Goal: Transaction & Acquisition: Purchase product/service

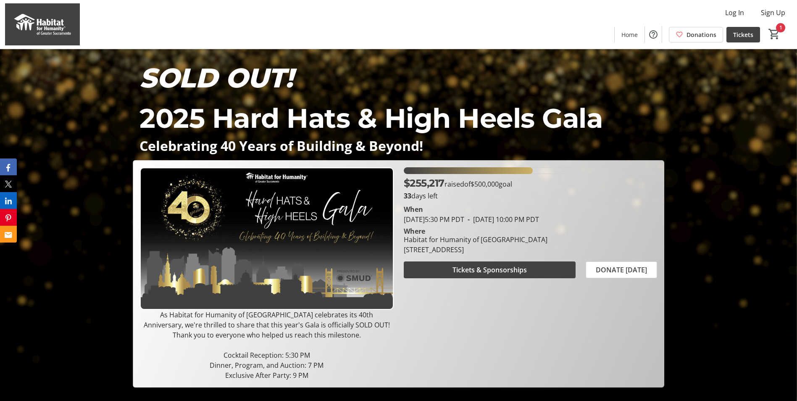
drag, startPoint x: 552, startPoint y: 268, endPoint x: 549, endPoint y: 310, distance: 42.5
click at [549, 310] on div "$255,217 raised of $500,000 goal 33 days left [PERSON_NAME][DATE] 5:30 PM PDT -…" at bounding box center [530, 273] width 263 height 213
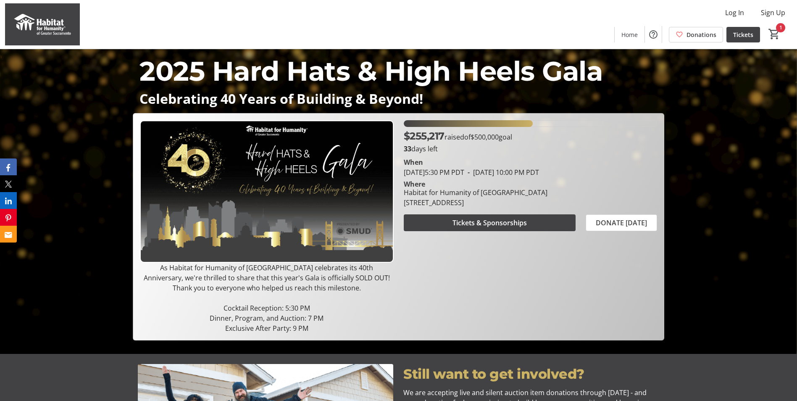
scroll to position [42, 0]
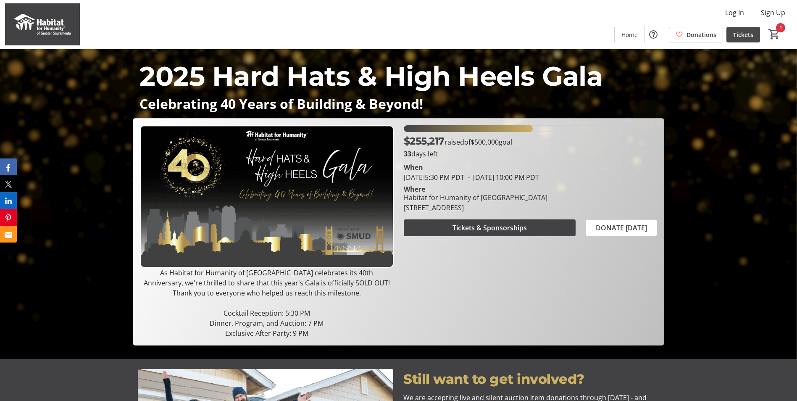
click at [750, 25] on span at bounding box center [743, 34] width 34 height 20
click at [751, 31] on span "Tickets" at bounding box center [743, 34] width 20 height 9
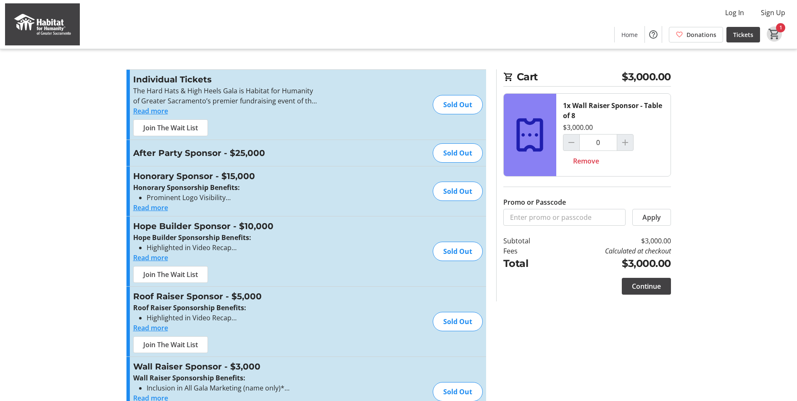
click at [781, 32] on span "Cart" at bounding box center [774, 33] width 15 height 15
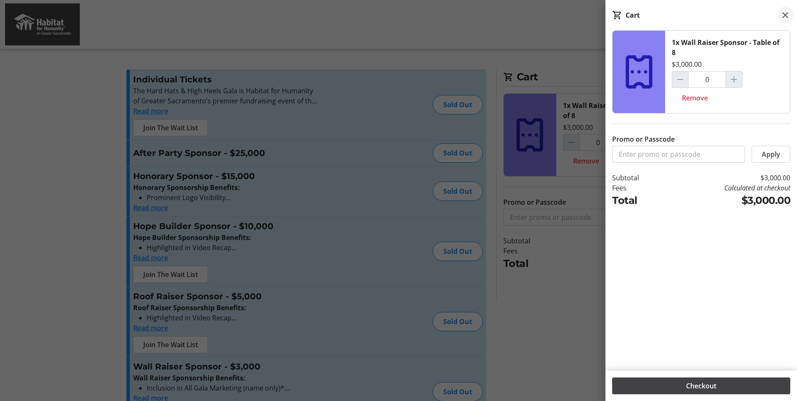
click at [790, 13] on mat-icon at bounding box center [785, 15] width 10 height 10
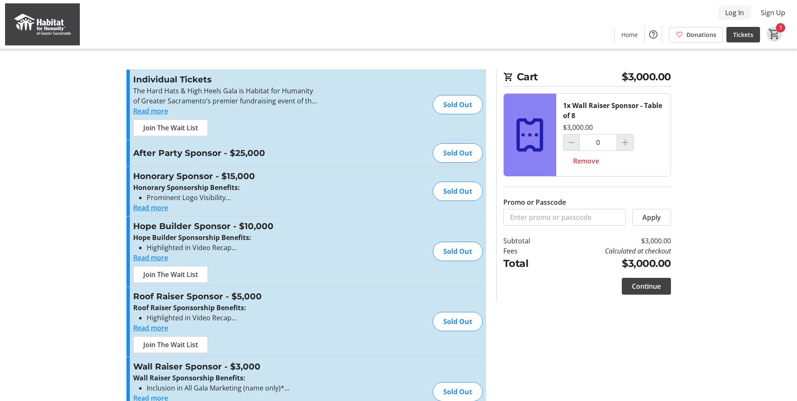
click at [745, 10] on button "Log In" at bounding box center [735, 12] width 32 height 13
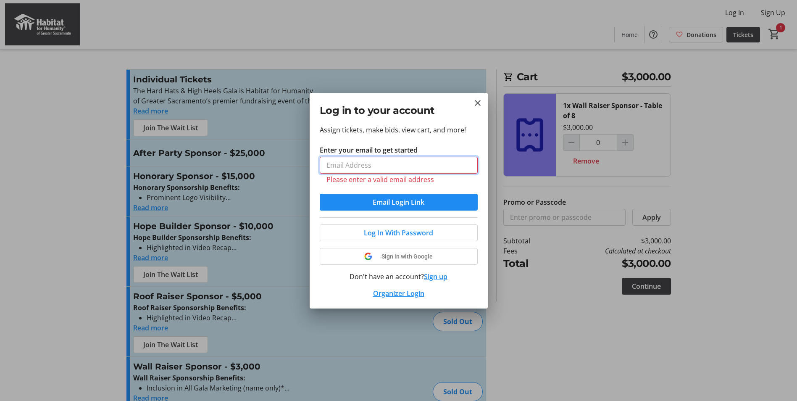
click at [358, 167] on input "Enter your email to get started" at bounding box center [399, 165] width 158 height 17
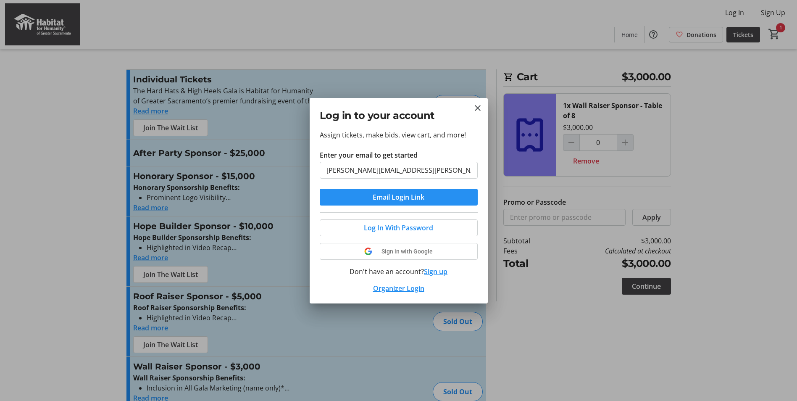
click at [395, 193] on span "Email Login Link" at bounding box center [399, 197] width 52 height 10
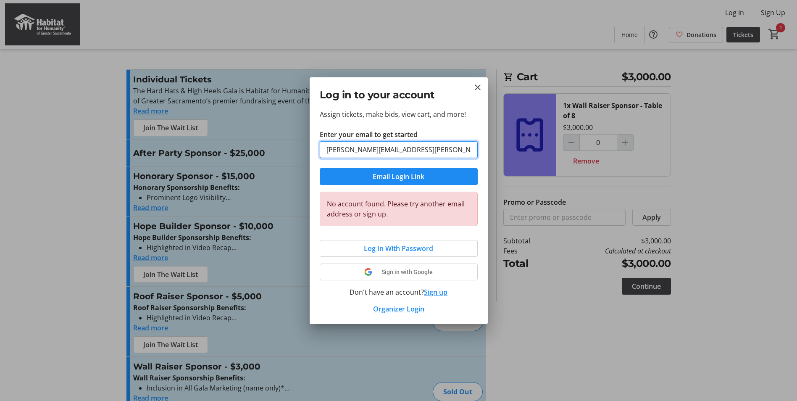
click at [439, 148] on input "[PERSON_NAME][EMAIL_ADDRESS][PERSON_NAME][DOMAIN_NAME]" at bounding box center [399, 149] width 158 height 17
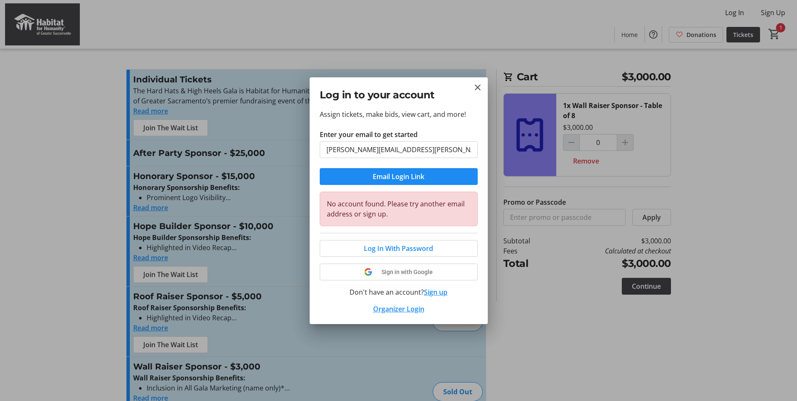
click at [443, 113] on p "Assign tickets, make bids, view cart, and more!" at bounding box center [399, 114] width 158 height 10
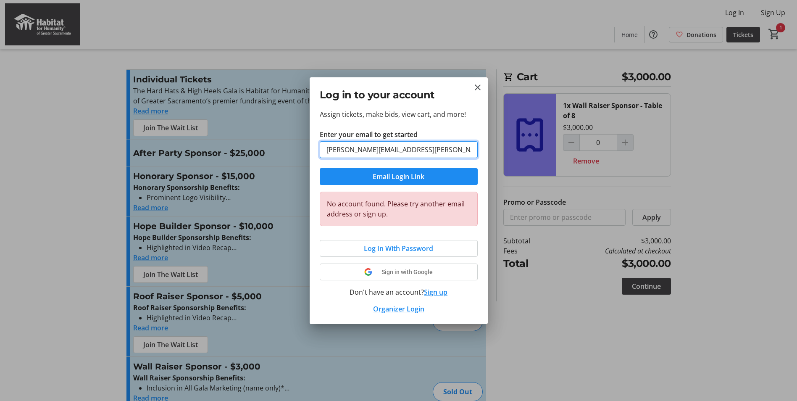
click at [430, 151] on input "[PERSON_NAME][EMAIL_ADDRESS][PERSON_NAME][DOMAIN_NAME]" at bounding box center [399, 149] width 158 height 17
drag, startPoint x: 441, startPoint y: 148, endPoint x: 279, endPoint y: 122, distance: 164.7
click at [275, 127] on div "Log in to your account Assign tickets, make bids, view cart, and more! Enter yo…" at bounding box center [398, 200] width 797 height 401
type input "[PERSON_NAME][EMAIL_ADDRESS][PERSON_NAME][DOMAIN_NAME]"
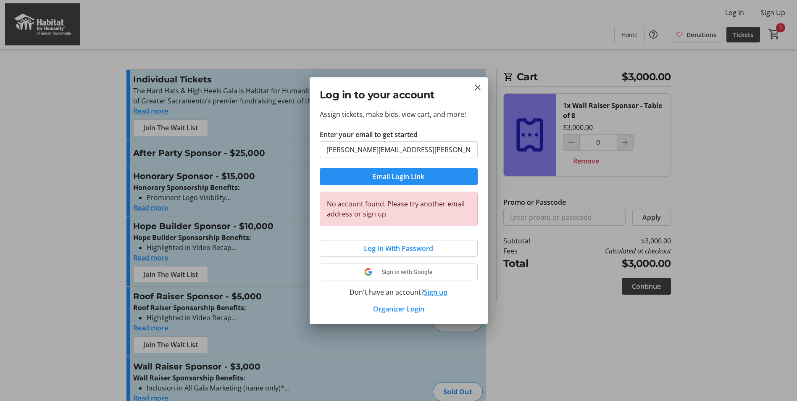
click at [324, 175] on span "submit" at bounding box center [399, 176] width 158 height 20
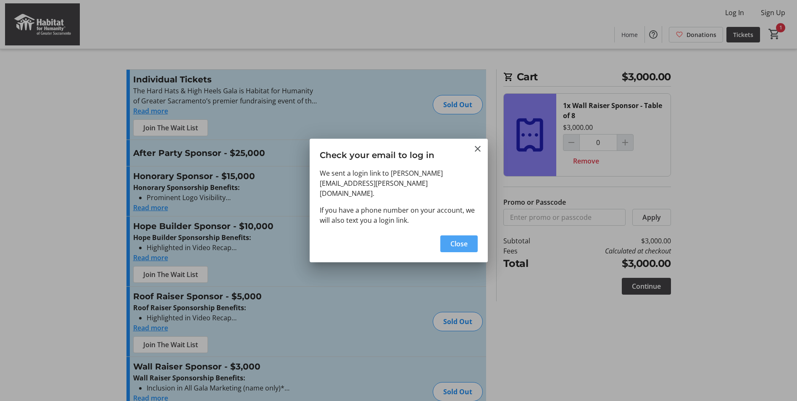
click at [463, 242] on span "Close" at bounding box center [458, 244] width 17 height 10
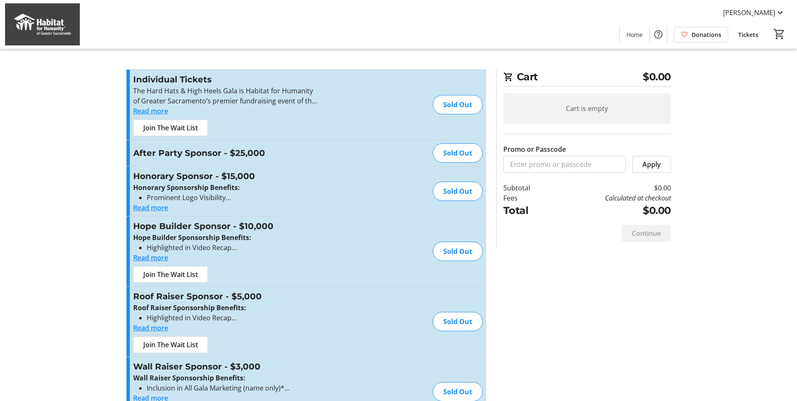
click at [677, 326] on tr-checkout-feature-upsell-ui "Cart $0.00 Cart is empty Promo or Passcode Apply Subtotal $0.00 Fees Calculated…" at bounding box center [398, 218] width 797 height 437
click at [753, 30] on span "Tickets" at bounding box center [748, 34] width 20 height 9
click at [777, 12] on mat-icon at bounding box center [780, 13] width 10 height 10
click at [754, 142] on div at bounding box center [398, 200] width 797 height 401
click at [776, 10] on mat-icon at bounding box center [780, 13] width 10 height 10
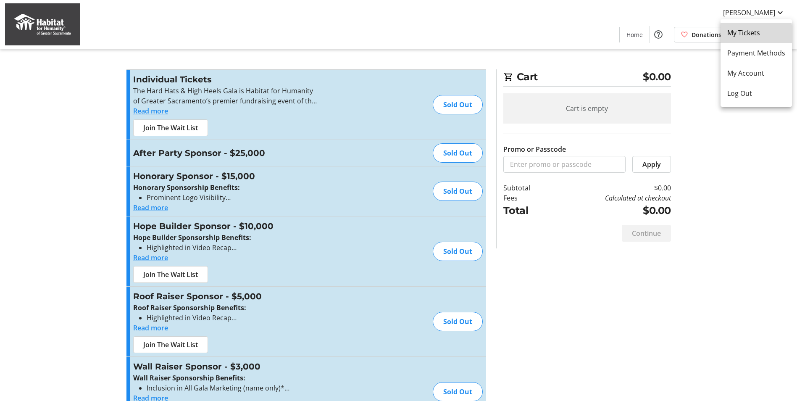
click at [755, 35] on span "My Tickets" at bounding box center [756, 33] width 58 height 10
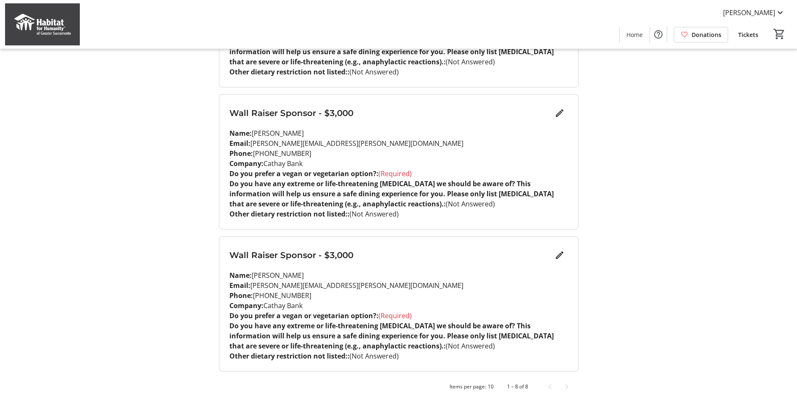
scroll to position [925, 0]
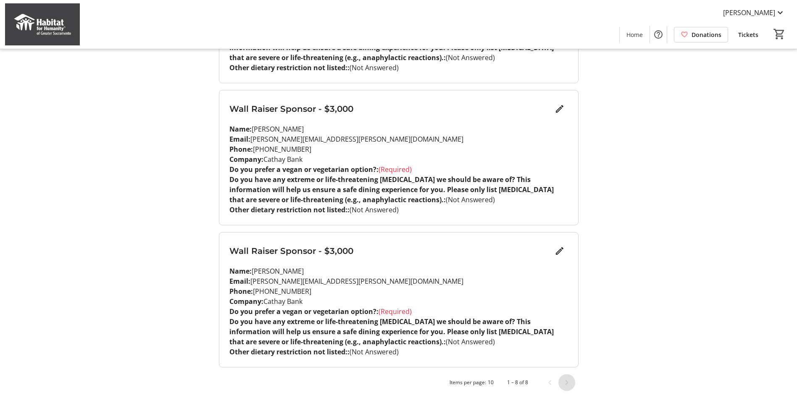
click at [568, 382] on span "Next page" at bounding box center [566, 382] width 17 height 17
